Goal: Task Accomplishment & Management: Use online tool/utility

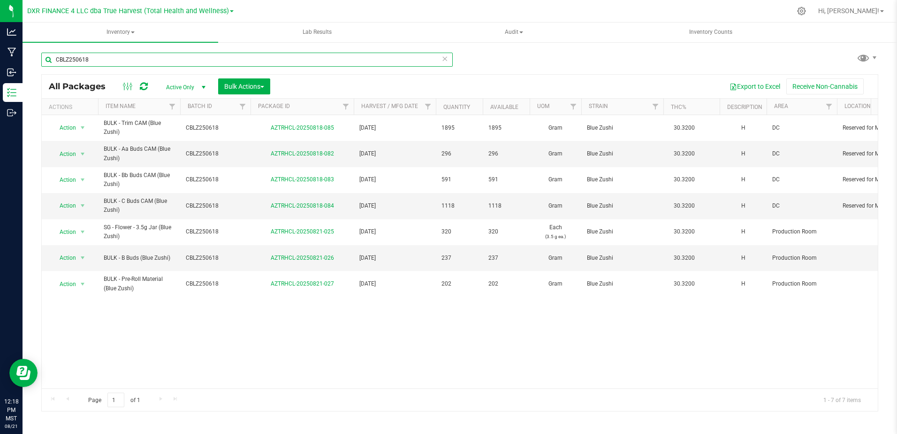
drag, startPoint x: 135, startPoint y: 61, endPoint x: 34, endPoint y: 62, distance: 100.9
click at [34, 62] on div "CBLZ250618 All Packages Active Only Active Only Lab Samples Locked All Bulk Act…" at bounding box center [460, 184] width 875 height 286
paste input "GLB250423"
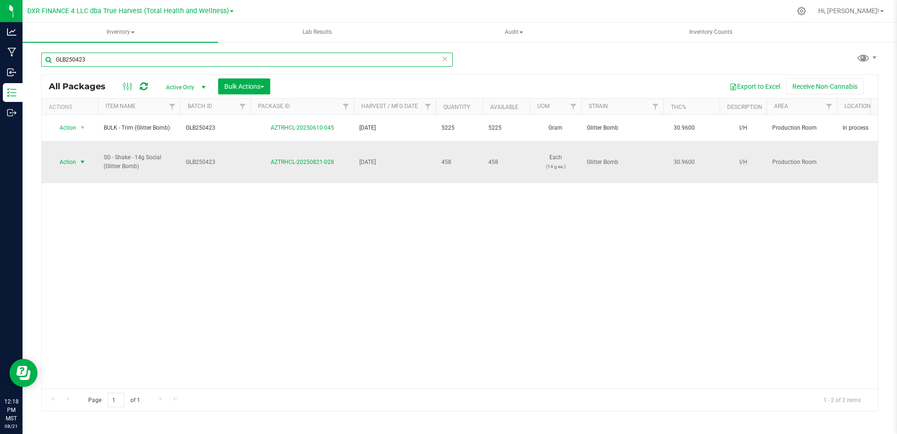
type input "GLB250423"
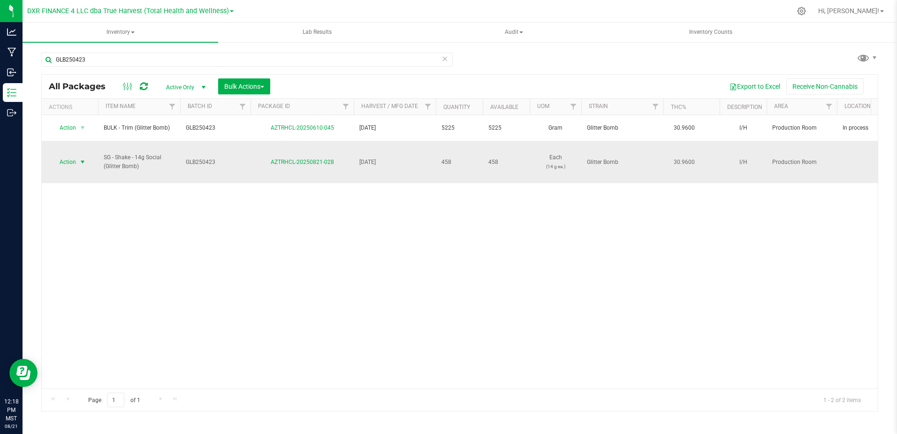
click at [81, 158] on span "select" at bounding box center [83, 162] width 8 height 8
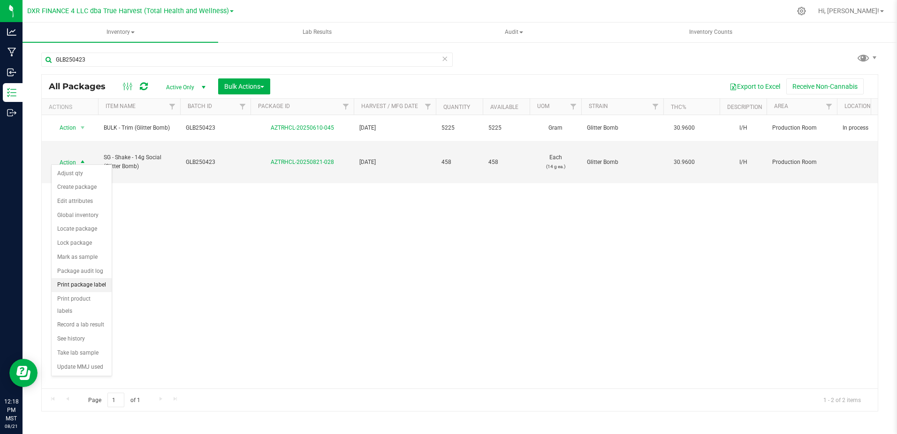
click at [89, 283] on li "Print package label" at bounding box center [82, 285] width 60 height 14
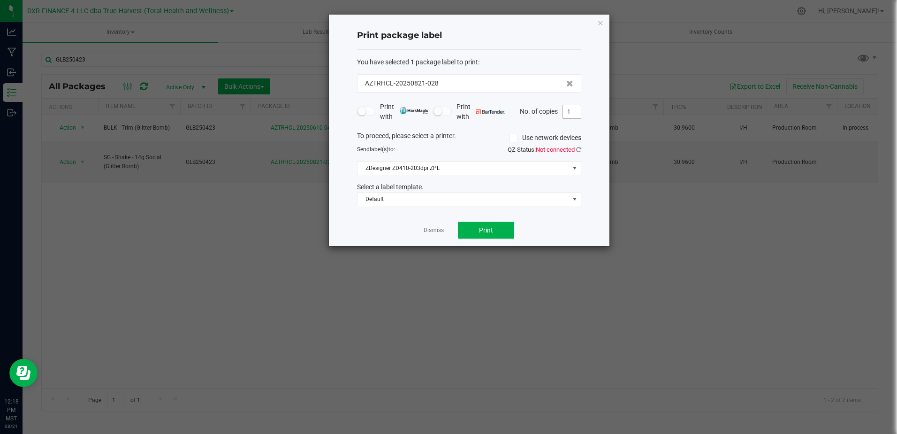
click at [575, 110] on input "1" at bounding box center [572, 111] width 18 height 13
type input "2"
click at [501, 226] on button "Print" at bounding box center [486, 230] width 56 height 17
click at [427, 229] on link "Dismiss" at bounding box center [434, 230] width 20 height 8
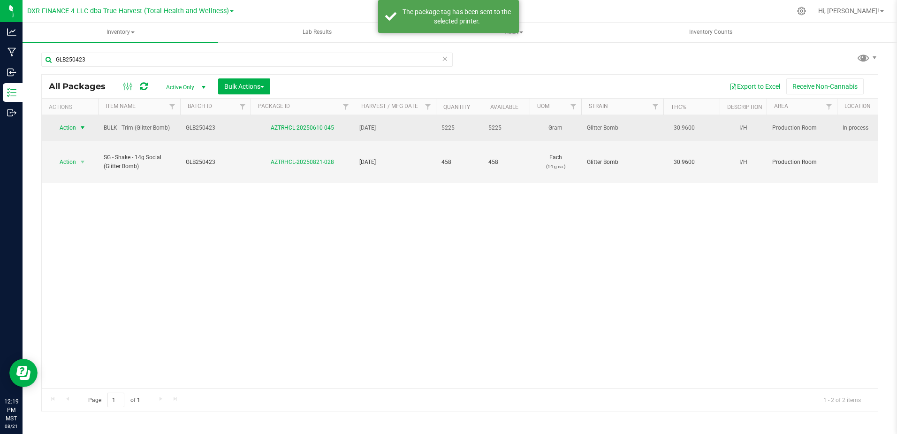
click at [84, 125] on span "select" at bounding box center [83, 128] width 8 height 8
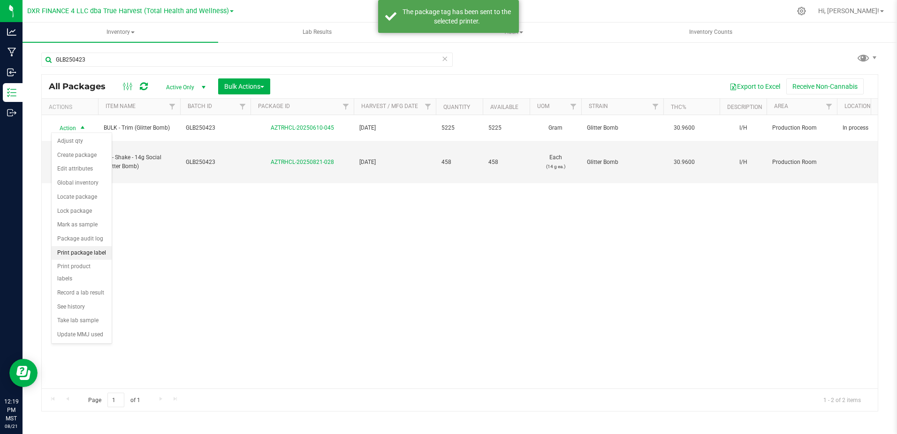
click at [85, 253] on li "Print package label" at bounding box center [82, 253] width 60 height 14
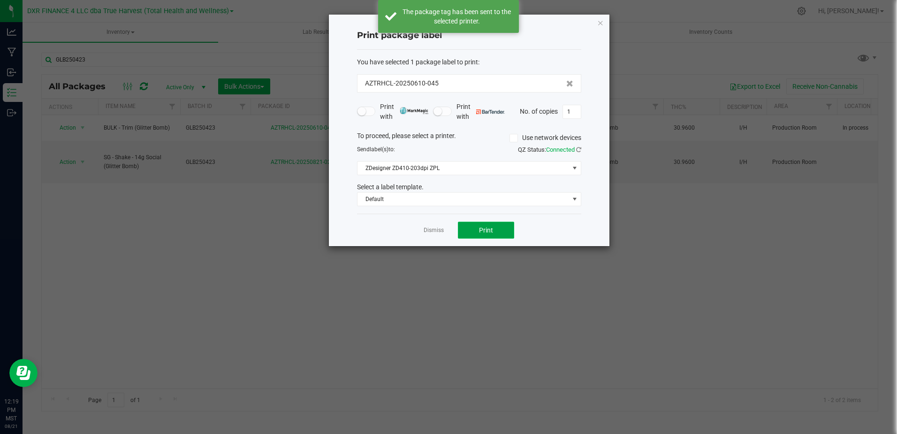
click at [496, 226] on button "Print" at bounding box center [486, 230] width 56 height 17
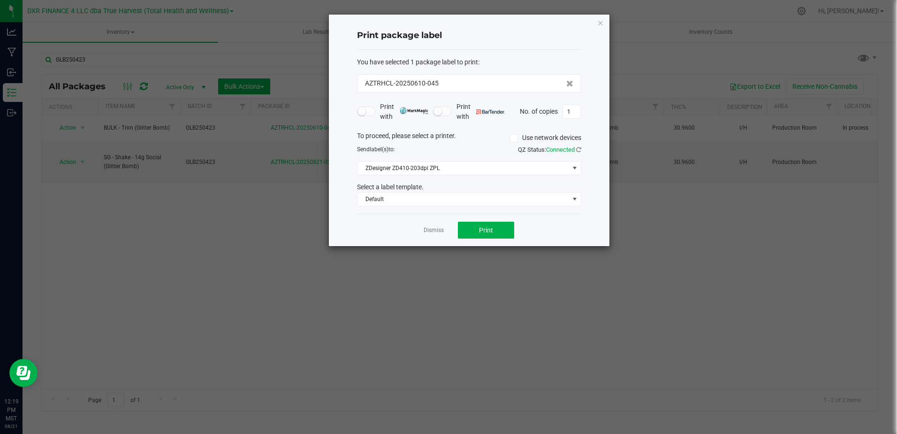
click at [425, 227] on link "Dismiss" at bounding box center [434, 230] width 20 height 8
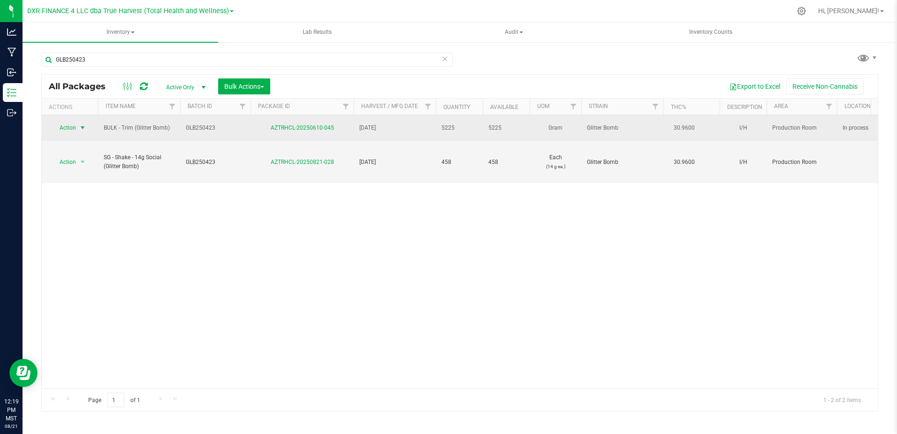
click at [84, 124] on span "select" at bounding box center [83, 128] width 8 height 8
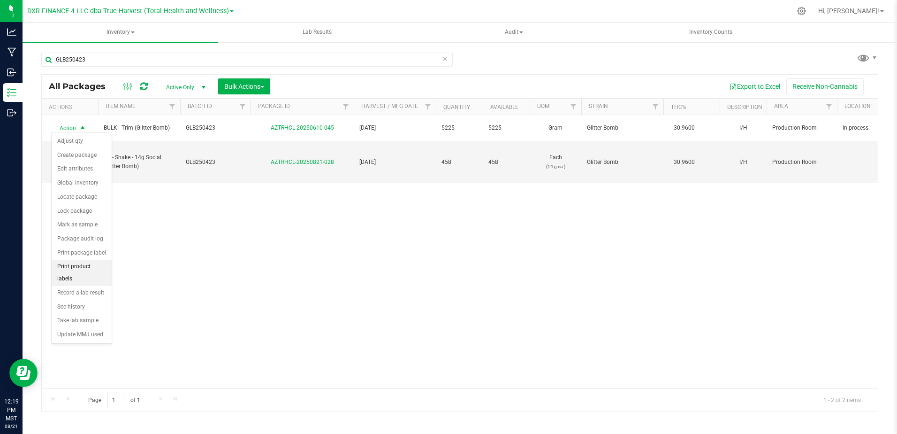
click at [86, 267] on li "Print product labels" at bounding box center [82, 273] width 60 height 26
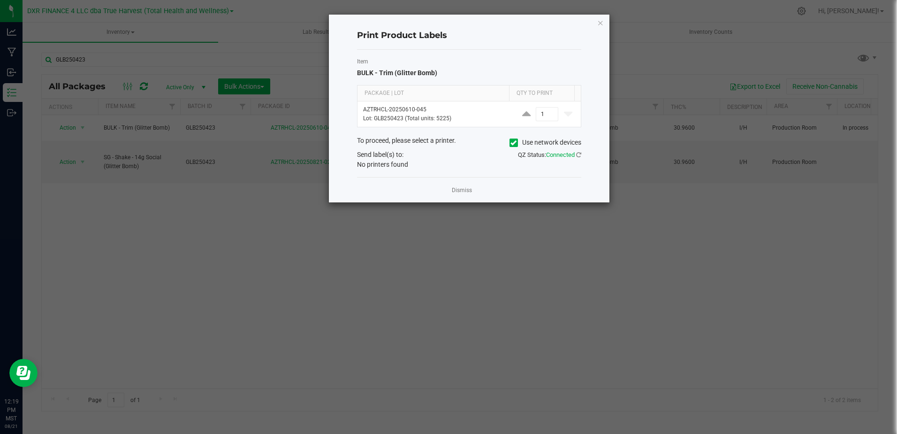
click at [462, 189] on link "Dismiss" at bounding box center [462, 190] width 20 height 8
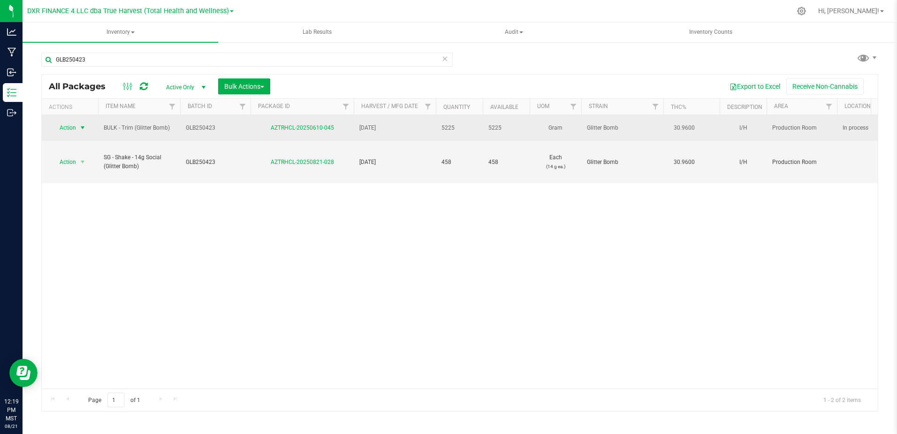
click at [84, 127] on span "select" at bounding box center [83, 128] width 8 height 8
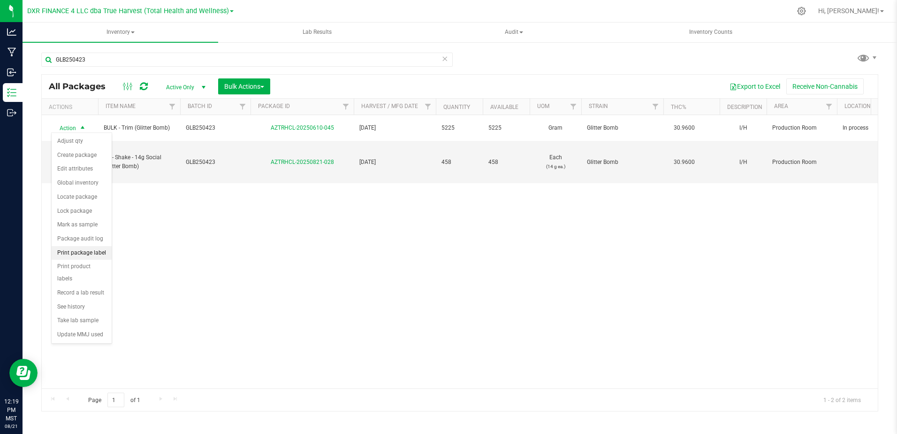
click at [100, 252] on li "Print package label" at bounding box center [82, 253] width 60 height 14
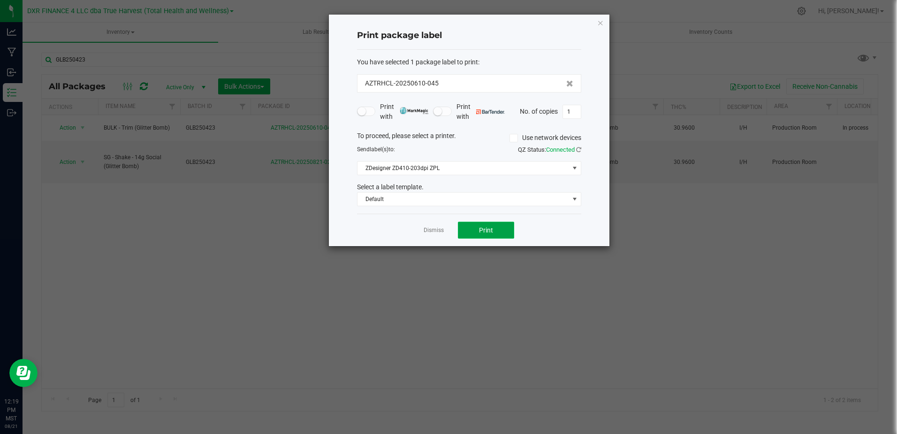
click at [464, 231] on button "Print" at bounding box center [486, 230] width 56 height 17
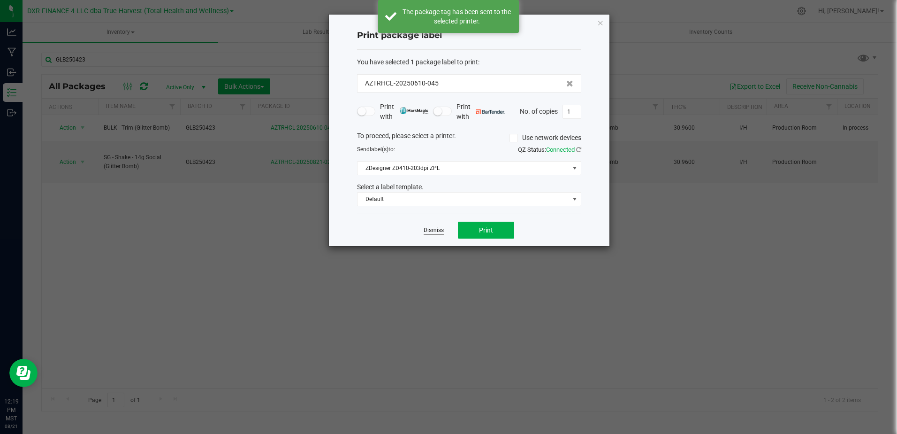
click at [434, 231] on link "Dismiss" at bounding box center [434, 230] width 20 height 8
